Goal: Check status: Check status

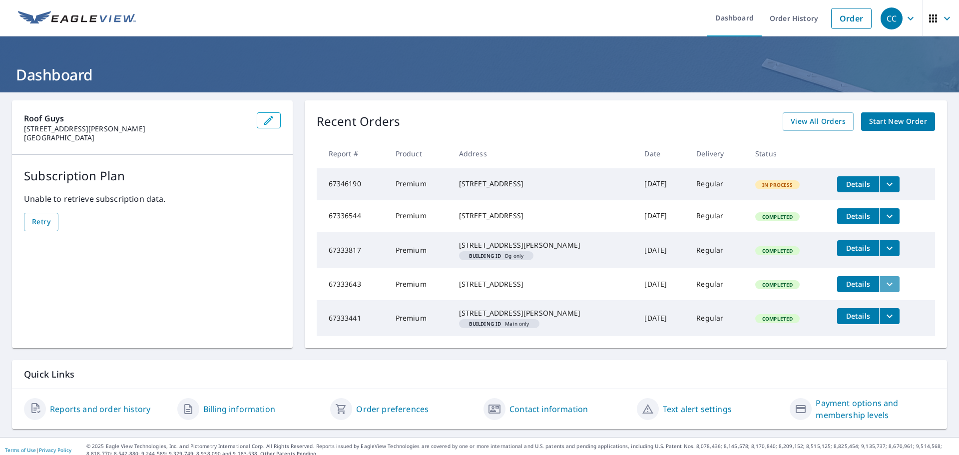
click at [884, 290] on icon "filesDropdownBtn-67333643" at bounding box center [890, 284] width 12 height 12
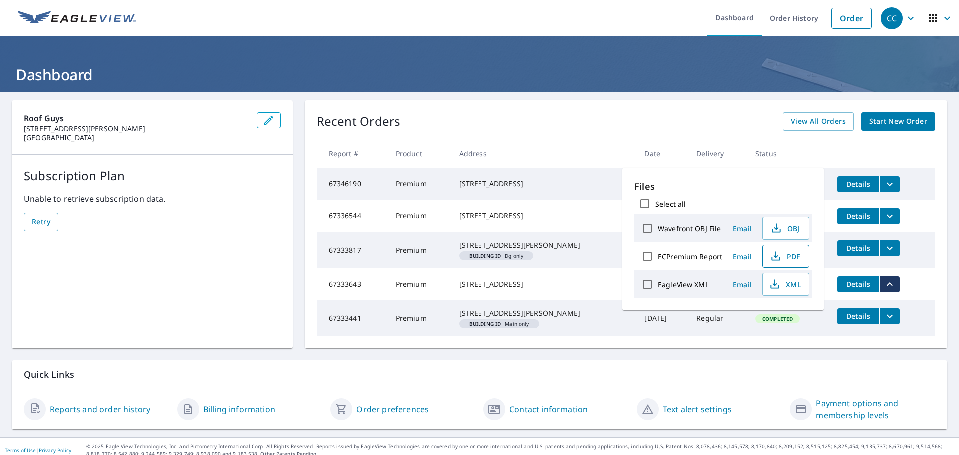
click at [787, 258] on span "PDF" at bounding box center [785, 256] width 32 height 12
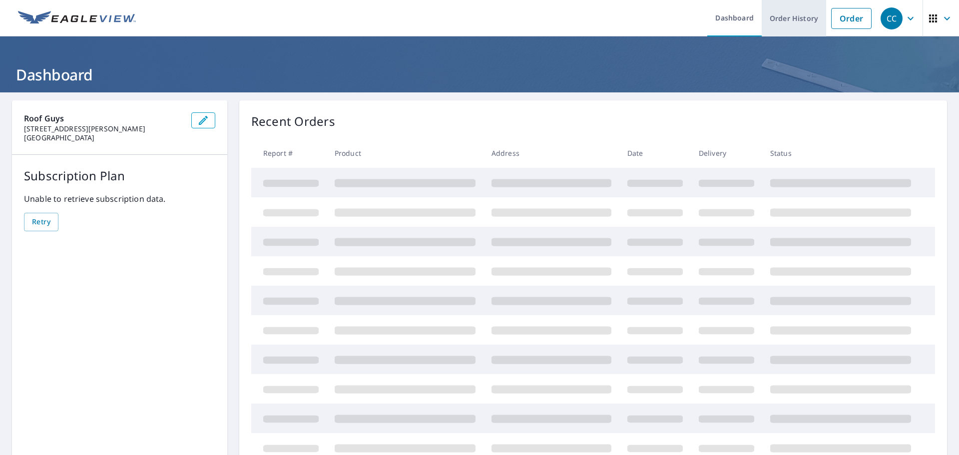
click at [781, 26] on link "Order History" at bounding box center [794, 18] width 64 height 36
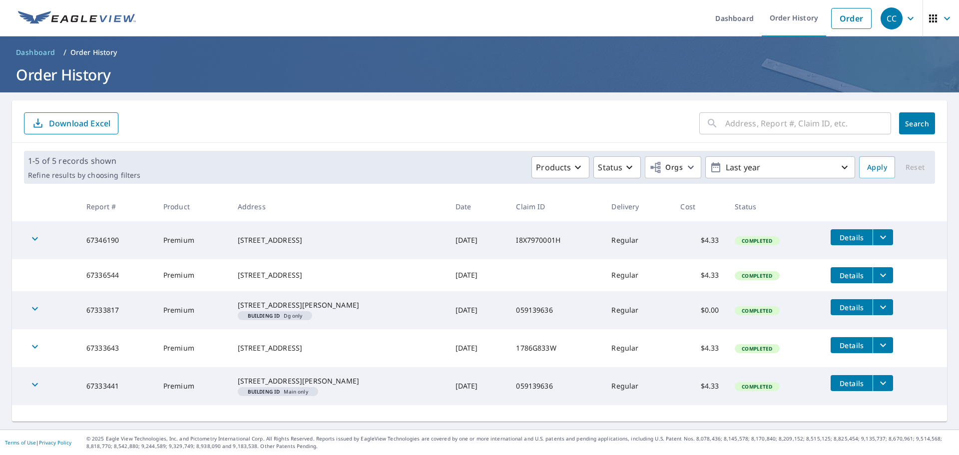
click at [877, 313] on icon "filesDropdownBtn-67333817" at bounding box center [883, 307] width 12 height 12
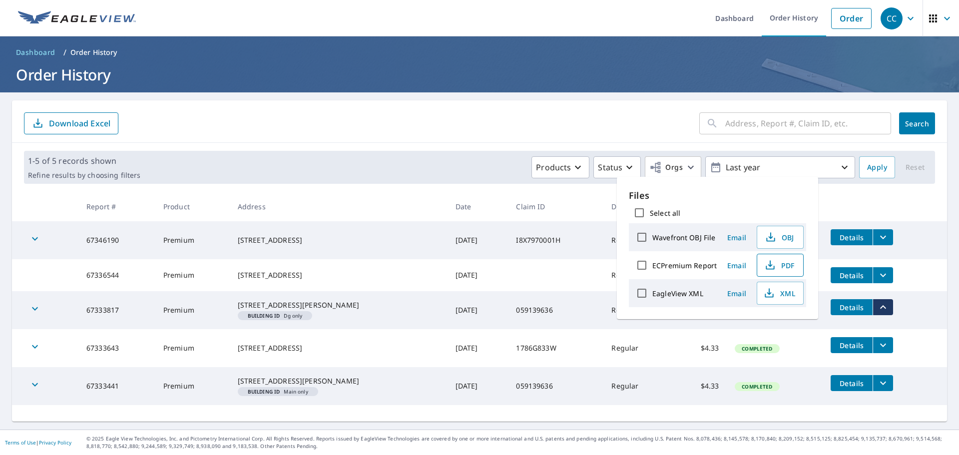
click at [780, 265] on span "PDF" at bounding box center [779, 265] width 32 height 12
click at [397, 121] on form "​ Search Download Excel" at bounding box center [479, 123] width 911 height 22
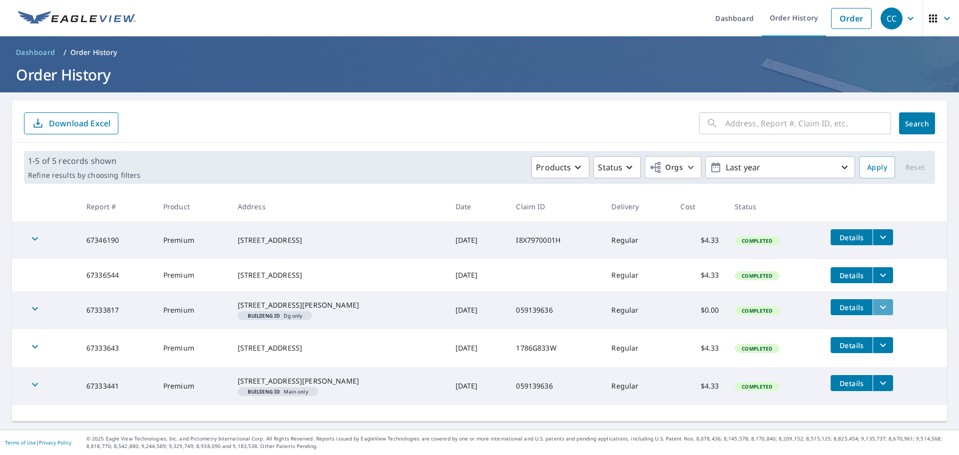
click at [877, 313] on icon "filesDropdownBtn-67333817" at bounding box center [883, 307] width 12 height 12
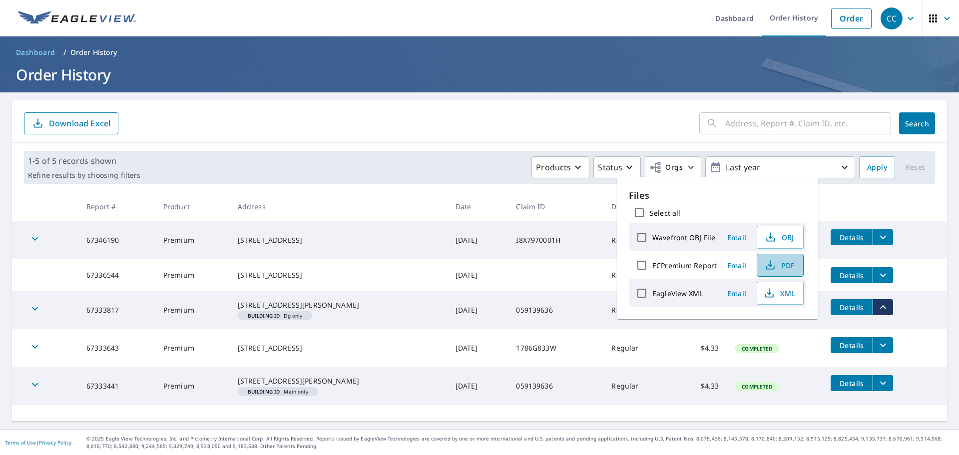
click at [772, 262] on icon "button" at bounding box center [770, 265] width 12 height 12
click at [486, 85] on header "Dashboard / Order History Order History" at bounding box center [479, 64] width 959 height 56
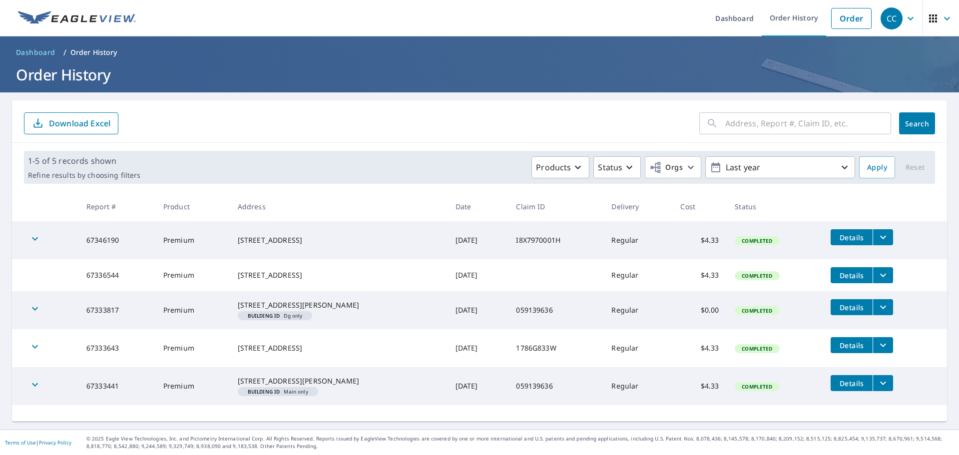
click at [837, 312] on span "Details" at bounding box center [852, 307] width 30 height 9
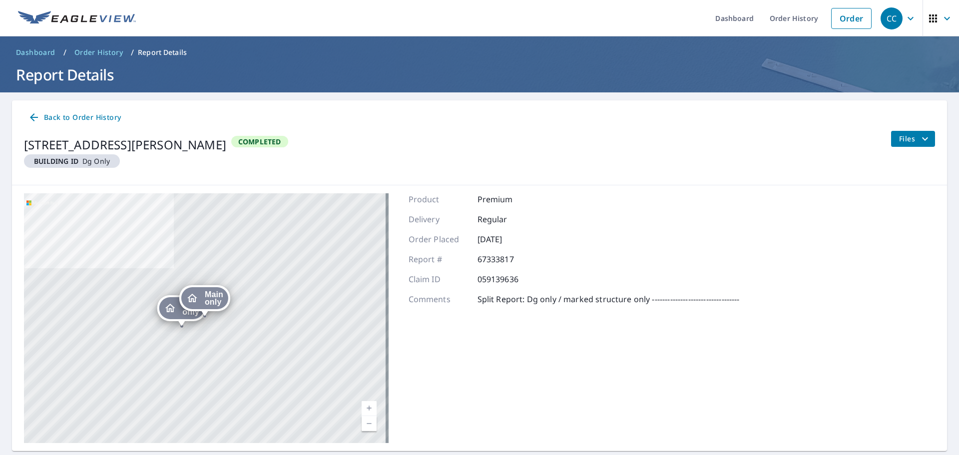
click at [27, 112] on link "Back to Order History" at bounding box center [74, 117] width 101 height 18
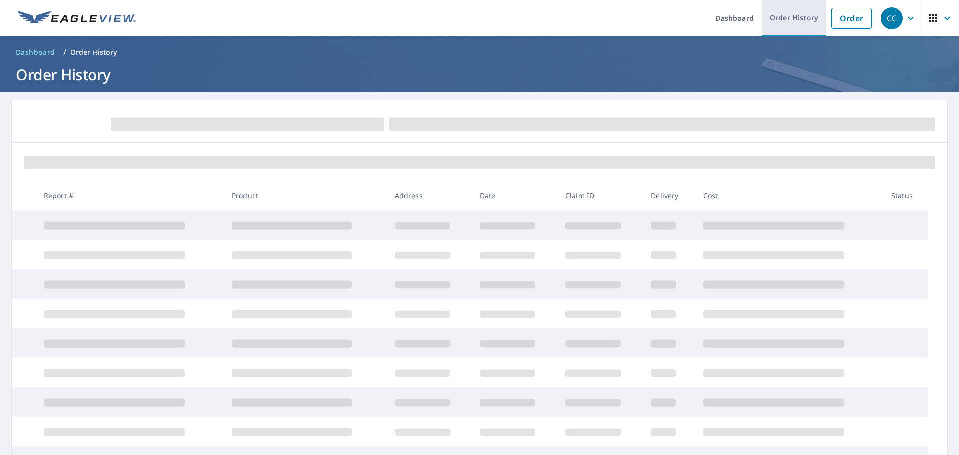
click at [794, 21] on link "Order History" at bounding box center [794, 18] width 64 height 36
